Goal: Navigation & Orientation: Find specific page/section

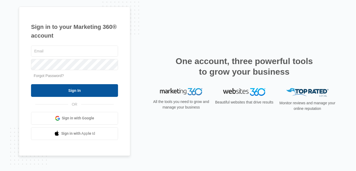
type input "[EMAIL_ADDRESS][DOMAIN_NAME]"
click at [107, 92] on input "Sign In" at bounding box center [74, 90] width 87 height 13
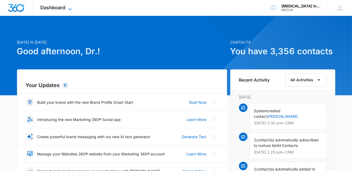
click at [64, 9] on span "Dashboard" at bounding box center [53, 8] width 25 height 6
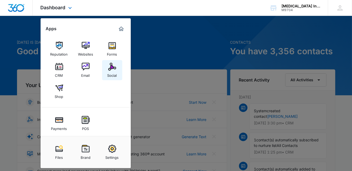
click at [110, 70] on img at bounding box center [112, 67] width 8 height 8
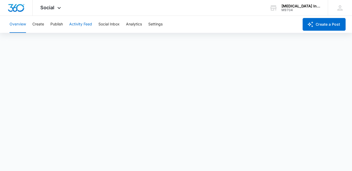
click at [82, 25] on button "Activity Feed" at bounding box center [80, 24] width 23 height 17
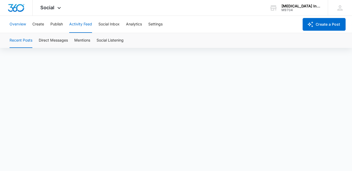
click at [18, 25] on button "Overview" at bounding box center [18, 24] width 16 height 17
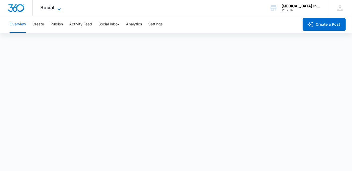
click at [56, 8] on icon at bounding box center [59, 9] width 6 height 6
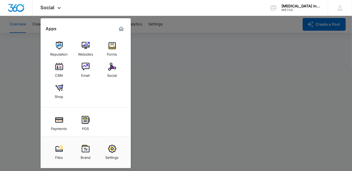
click at [155, 92] on div at bounding box center [176, 85] width 352 height 171
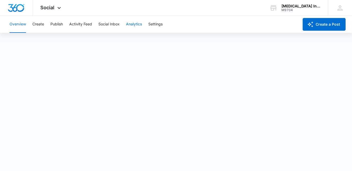
click at [136, 25] on button "Analytics" at bounding box center [134, 24] width 16 height 17
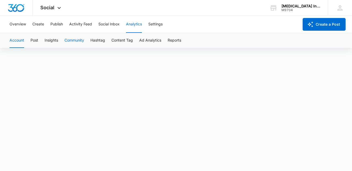
click at [73, 42] on button "Community" at bounding box center [74, 40] width 20 height 15
click at [35, 42] on button "Post" at bounding box center [34, 40] width 8 height 15
click at [21, 41] on button "Account" at bounding box center [17, 40] width 15 height 15
click at [19, 26] on button "Overview" at bounding box center [18, 24] width 16 height 17
